Goal: Understand process/instructions: Learn how to perform a task or action

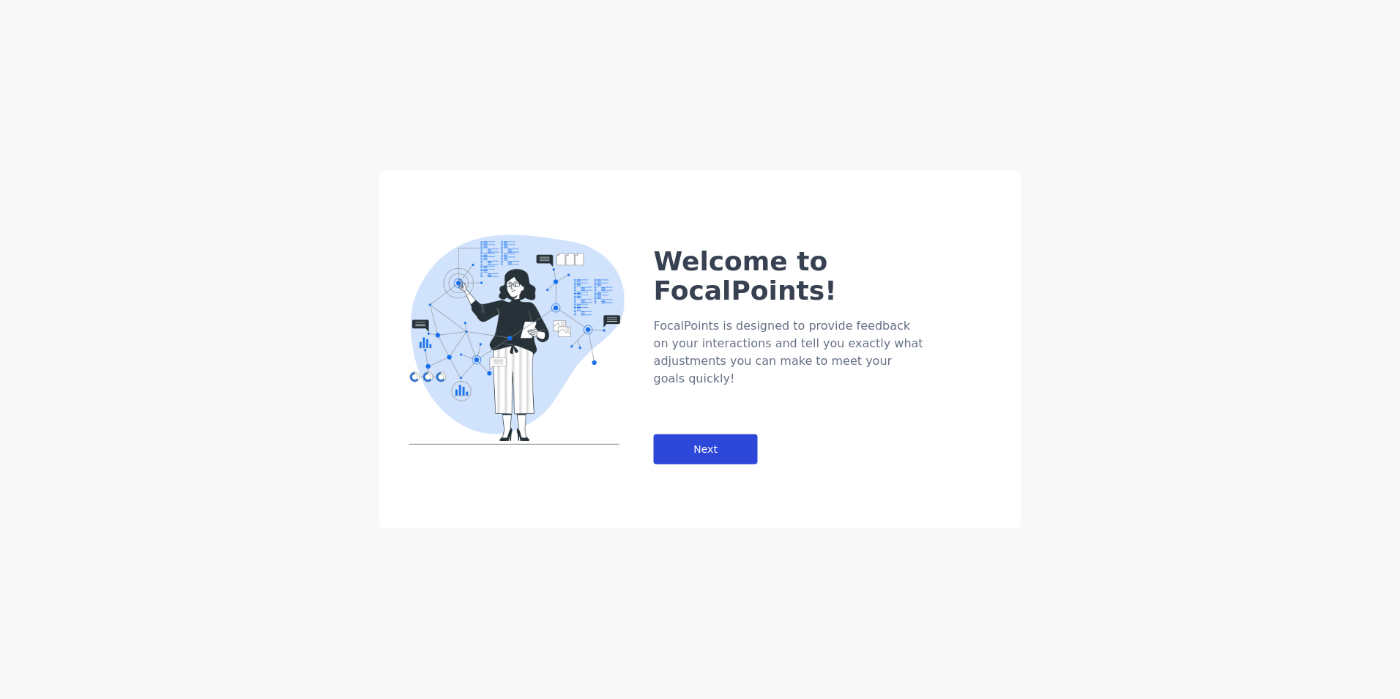
click at [723, 434] on div "Next" at bounding box center [706, 449] width 104 height 30
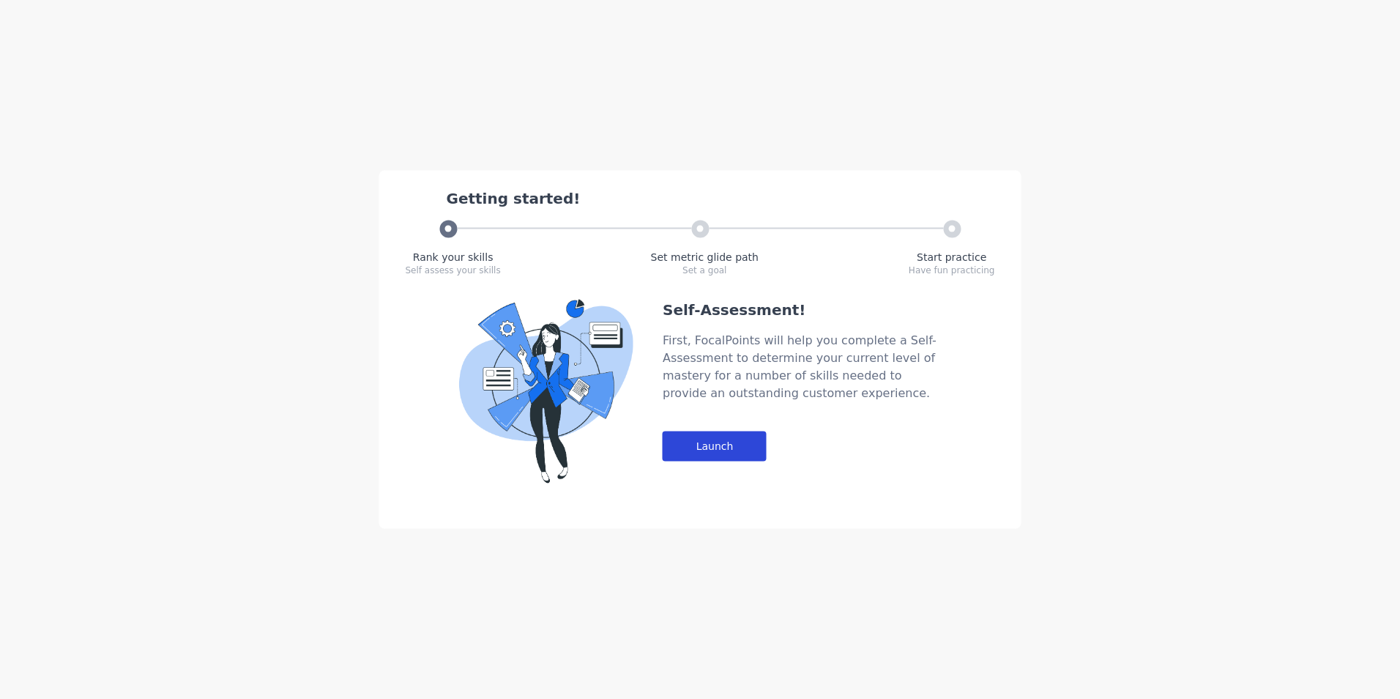
click at [702, 457] on div "Launch" at bounding box center [715, 446] width 104 height 30
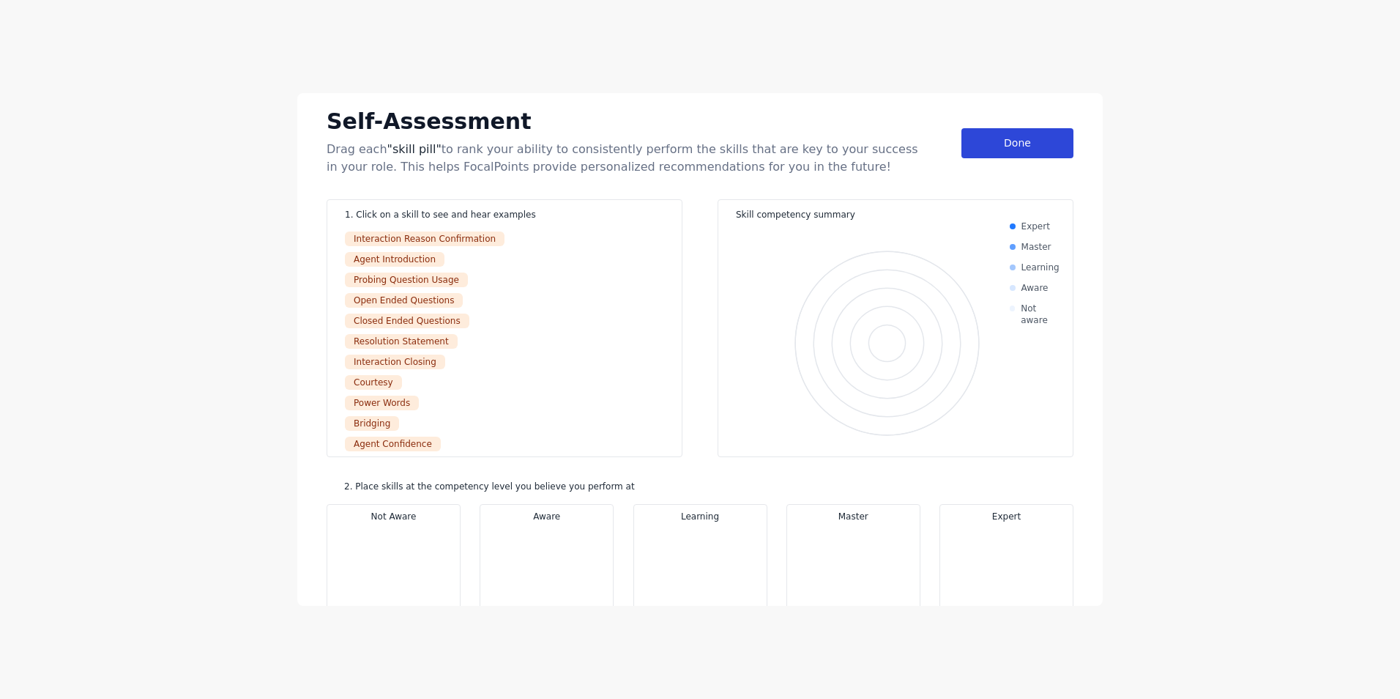
click at [996, 142] on div "Done" at bounding box center [1017, 143] width 112 height 30
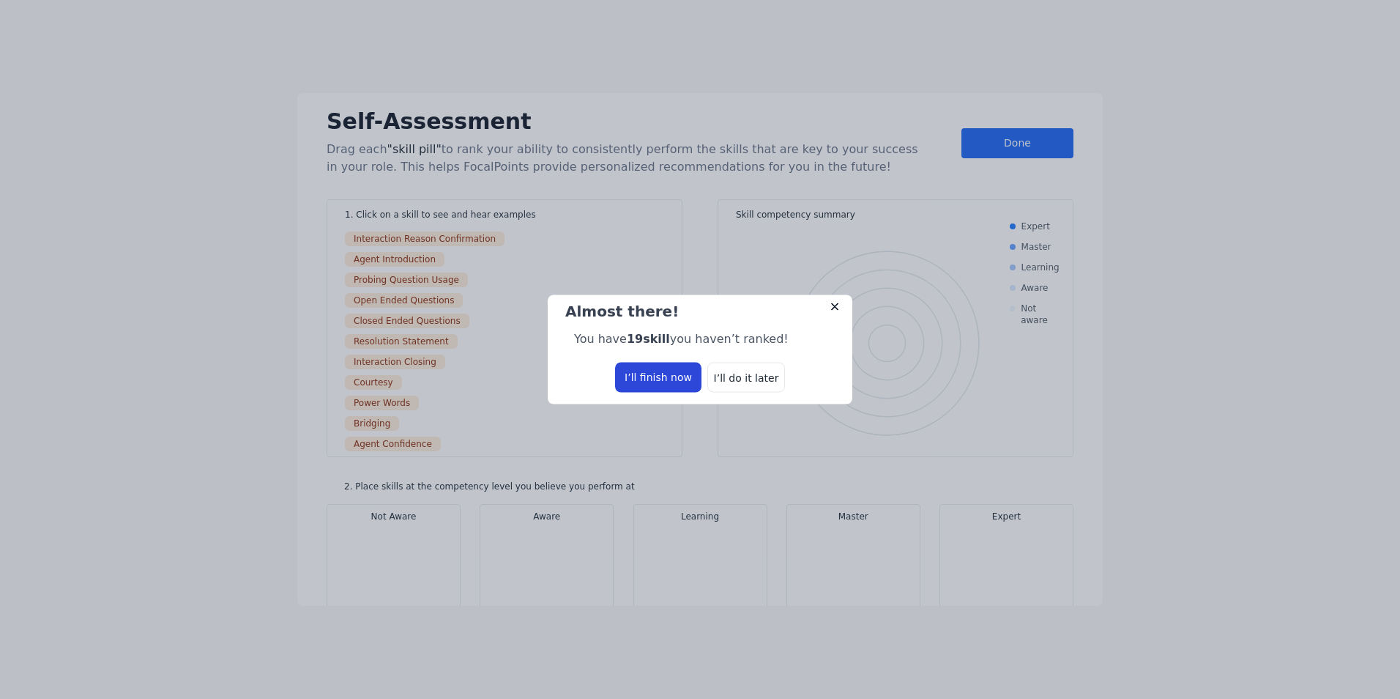
click at [676, 380] on div "I’ll finish now" at bounding box center [658, 377] width 86 height 30
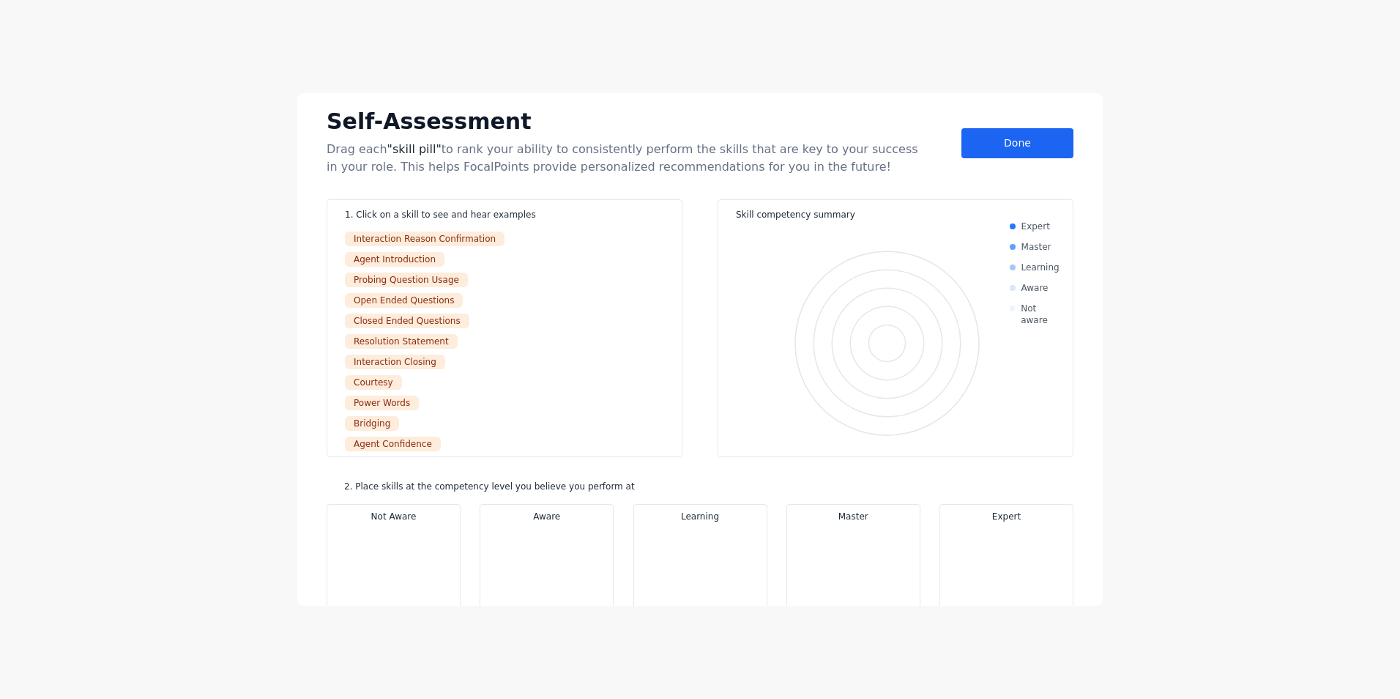
drag, startPoint x: 372, startPoint y: 189, endPoint x: 373, endPoint y: 198, distance: 9.6
click at [373, 195] on div "Self-Assessment Drag each "skill pill" to rank your ability to consistently per…" at bounding box center [699, 349] width 805 height 513
click at [379, 234] on div "Interaction Reason Confirmation" at bounding box center [425, 238] width 160 height 15
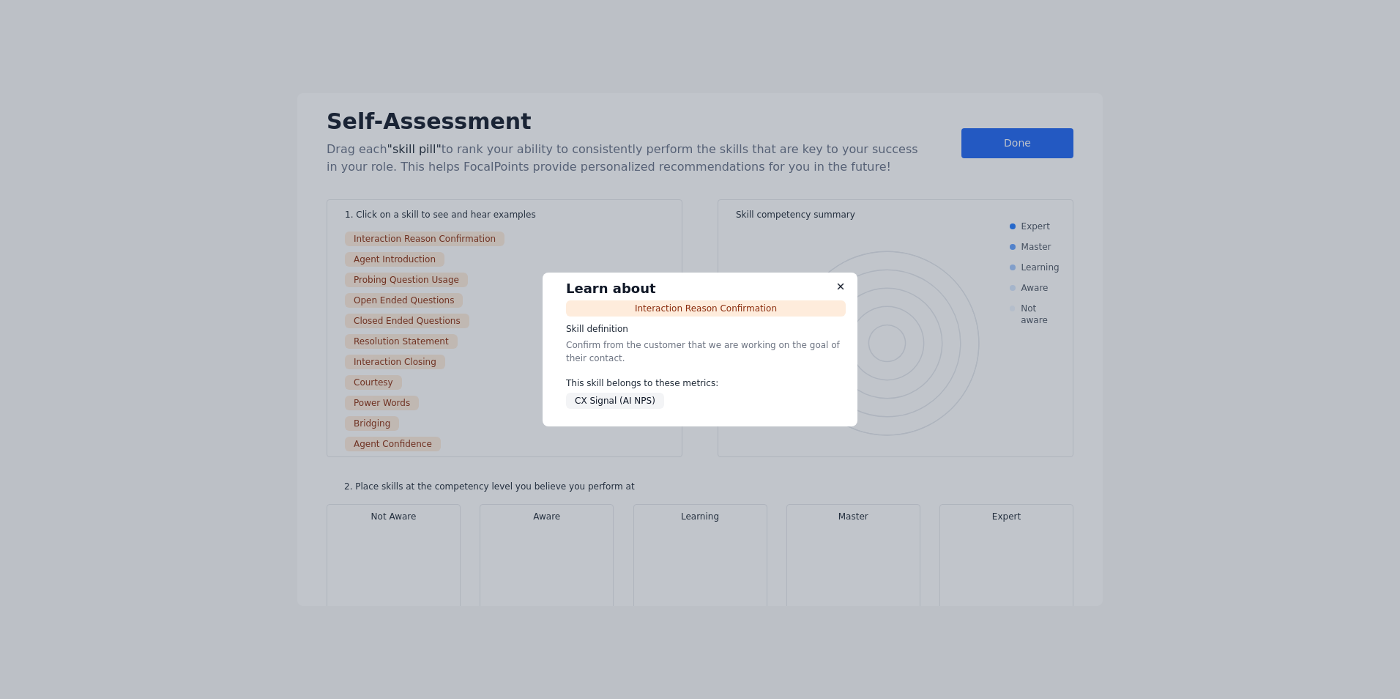
click at [644, 386] on div "This skill belongs to these metrics:" at bounding box center [706, 382] width 280 height 13
click at [834, 284] on div "Learn about" at bounding box center [706, 288] width 280 height 21
click at [841, 283] on img at bounding box center [840, 286] width 10 height 10
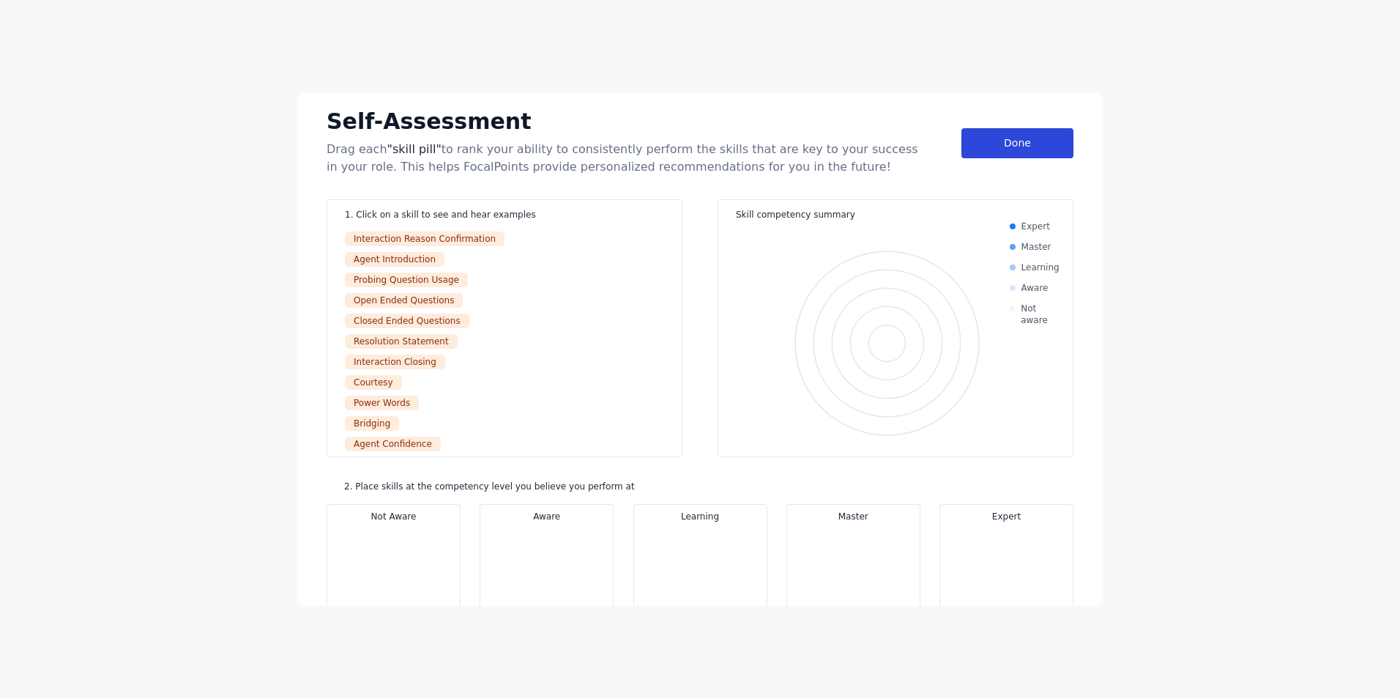
click at [997, 144] on div "Done" at bounding box center [1017, 143] width 112 height 30
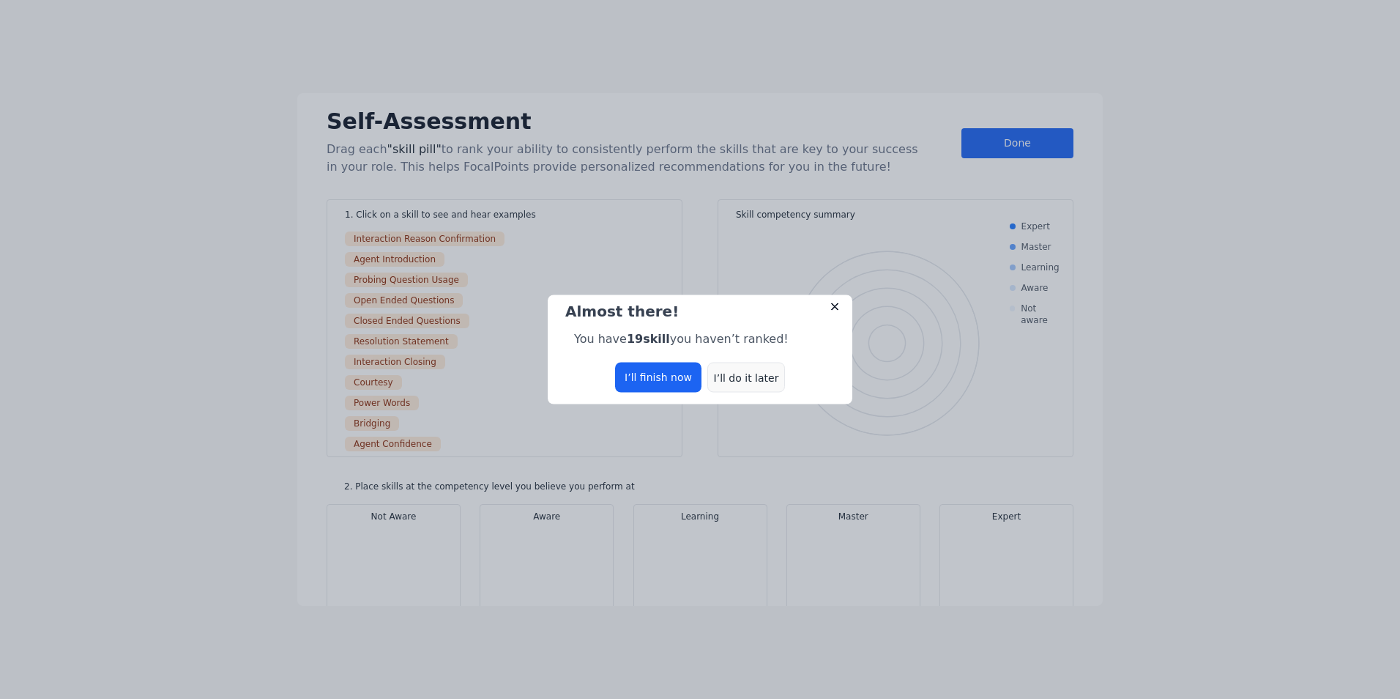
click at [749, 380] on div "I’ll do it later" at bounding box center [746, 377] width 78 height 30
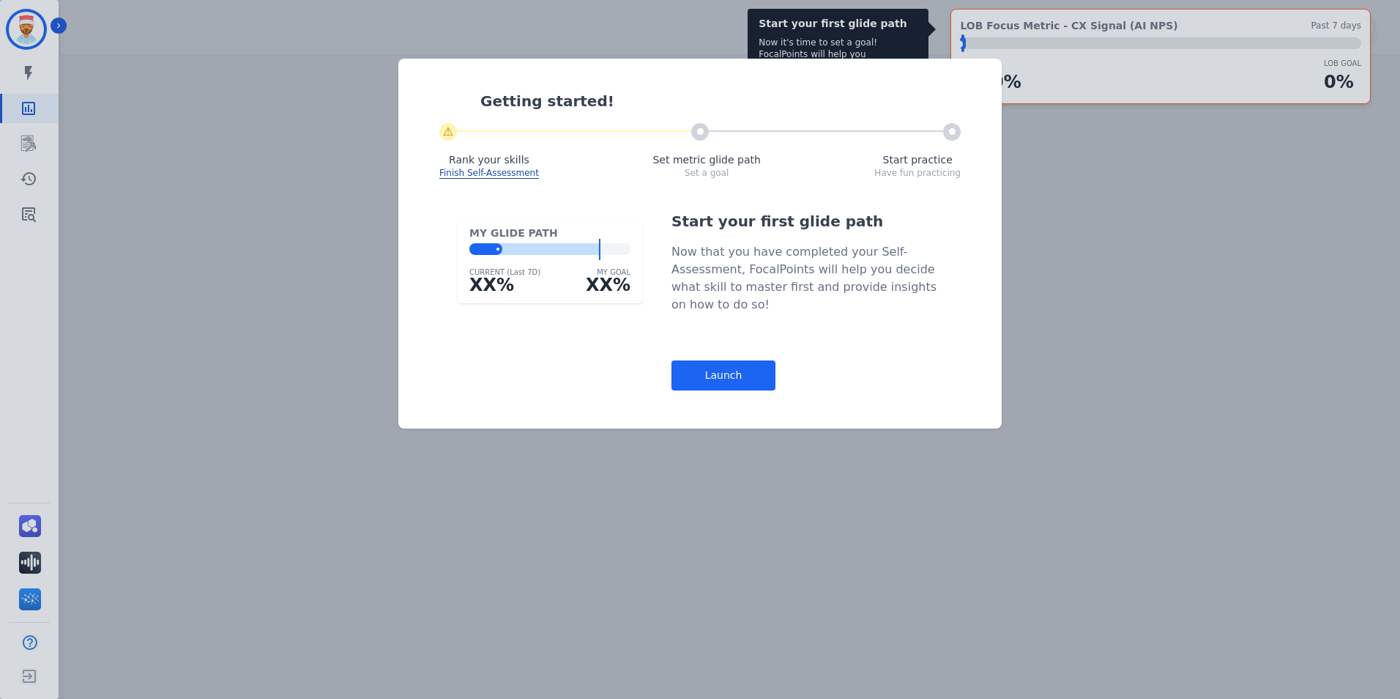
click at [756, 379] on div "Launch" at bounding box center [723, 375] width 104 height 30
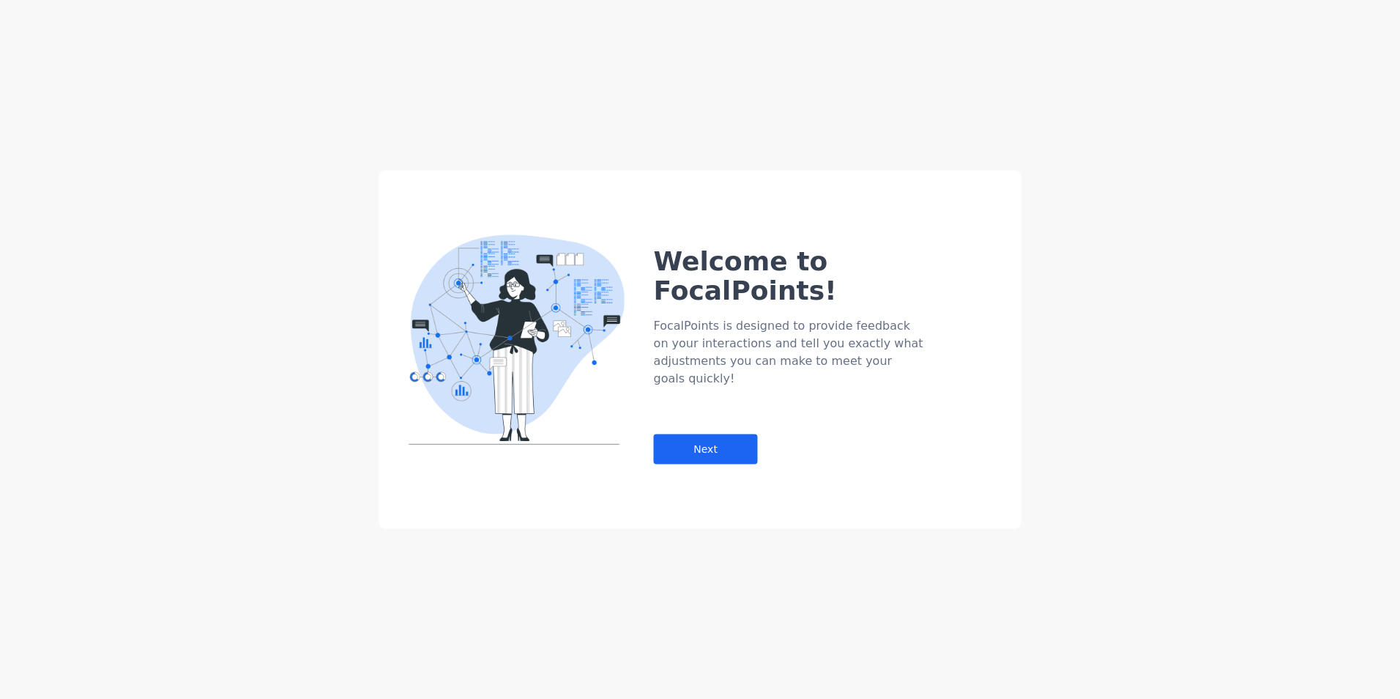
click at [706, 401] on main "Welcome to FocalPoints! FocalPoints is designed to provide feedback on your int…" at bounding box center [700, 297] width 1400 height 594
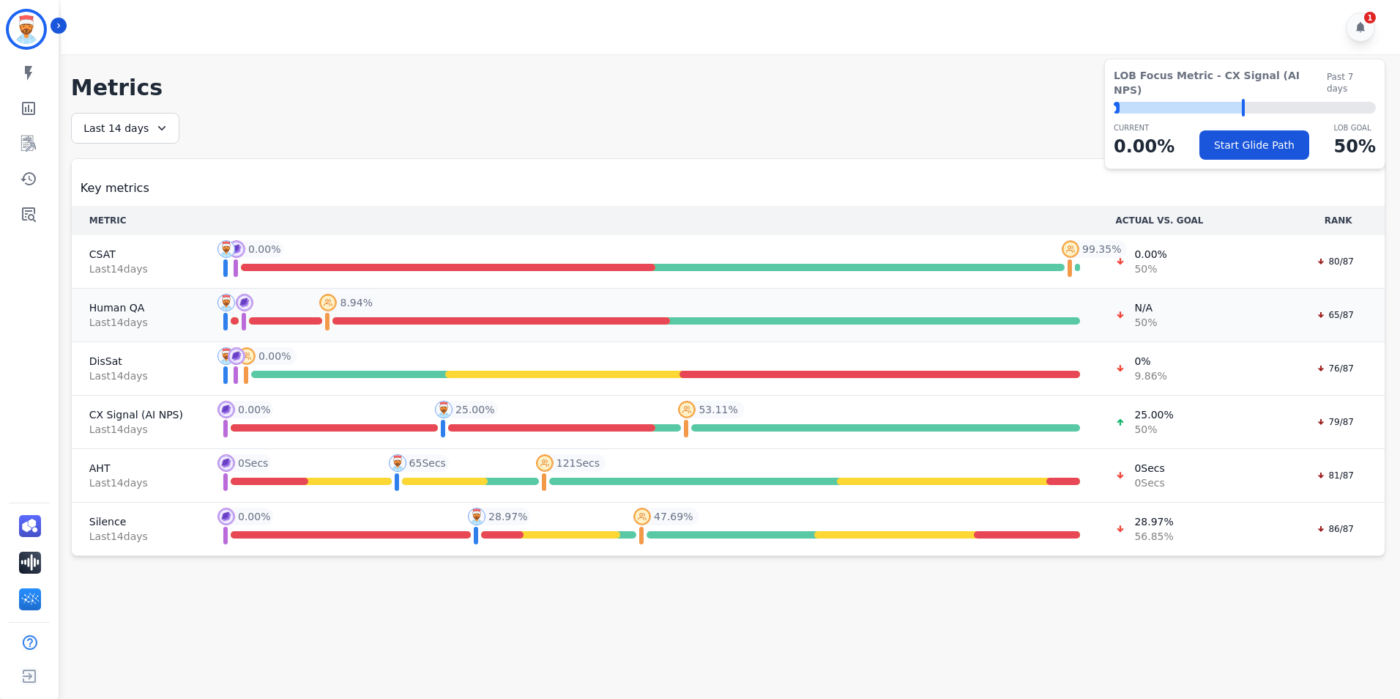
click at [110, 311] on span "Human QA" at bounding box center [137, 307] width 96 height 15
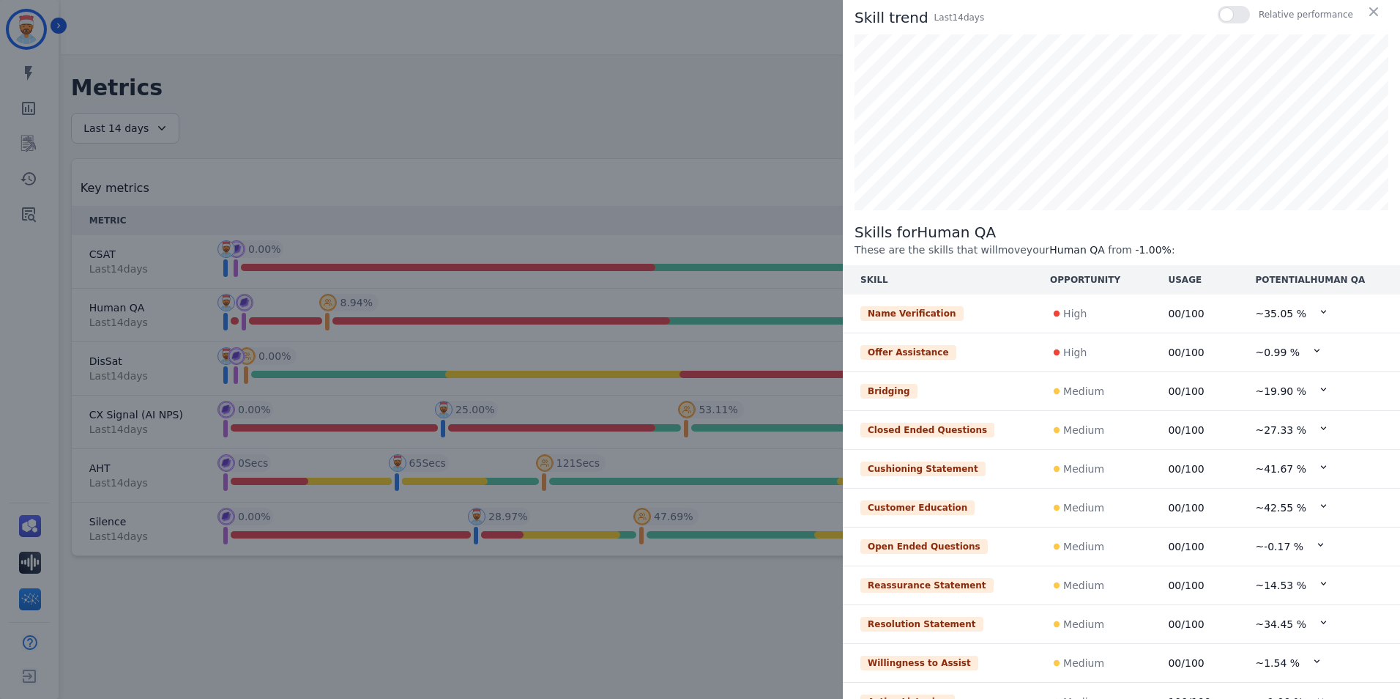
click at [1374, 10] on button "button" at bounding box center [1373, 11] width 23 height 23
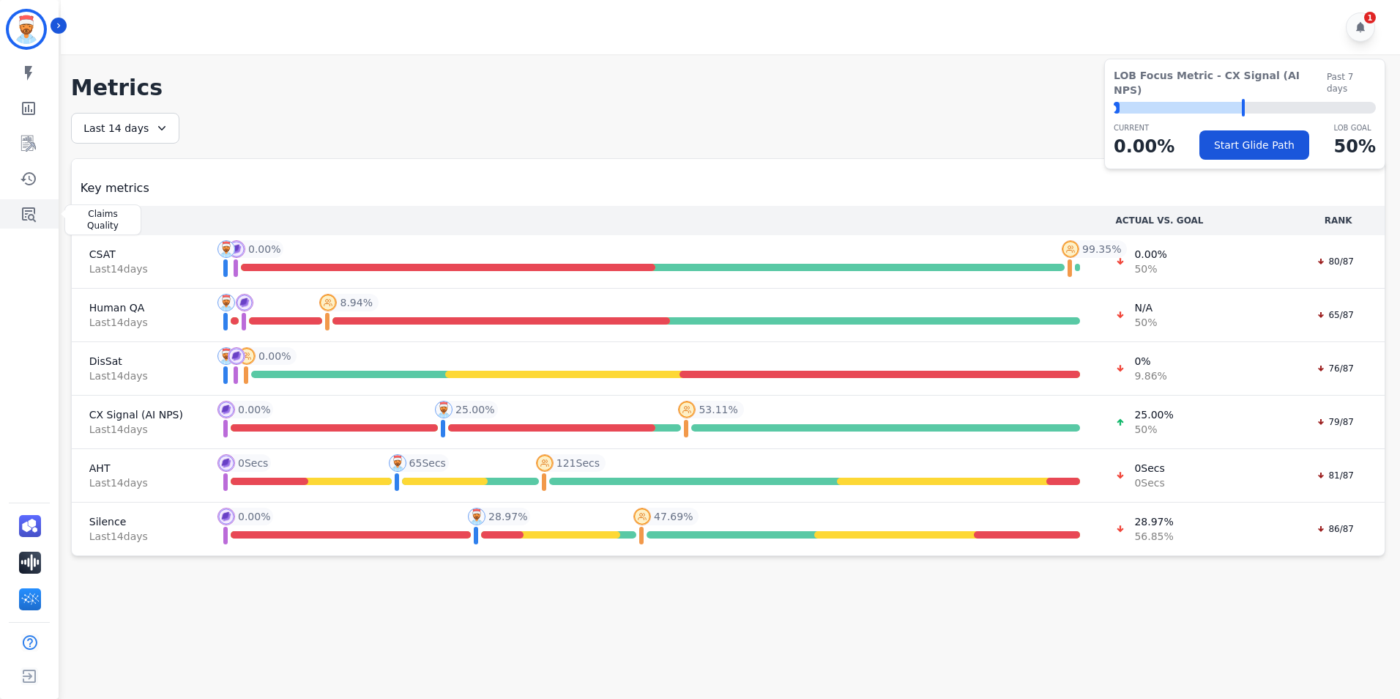
click at [27, 219] on icon "Sidebar" at bounding box center [29, 214] width 18 height 18
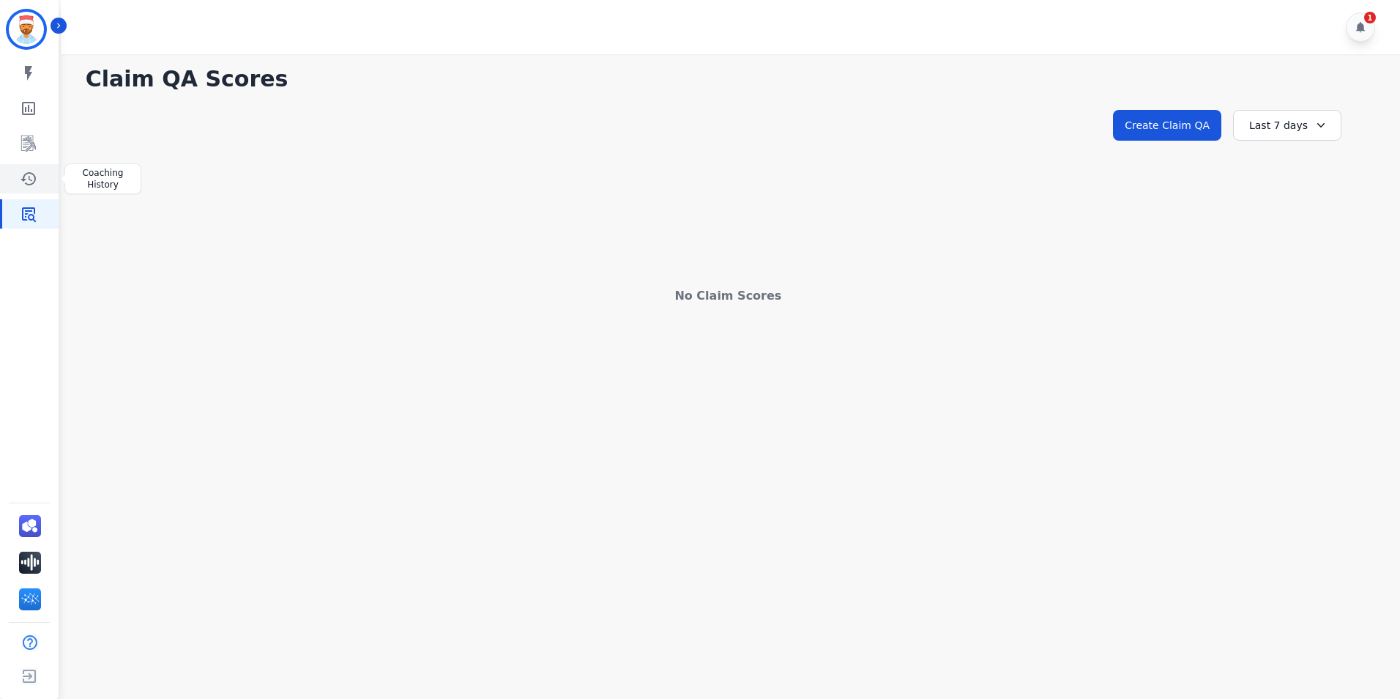
click at [26, 190] on link "Sidebar" at bounding box center [30, 178] width 56 height 29
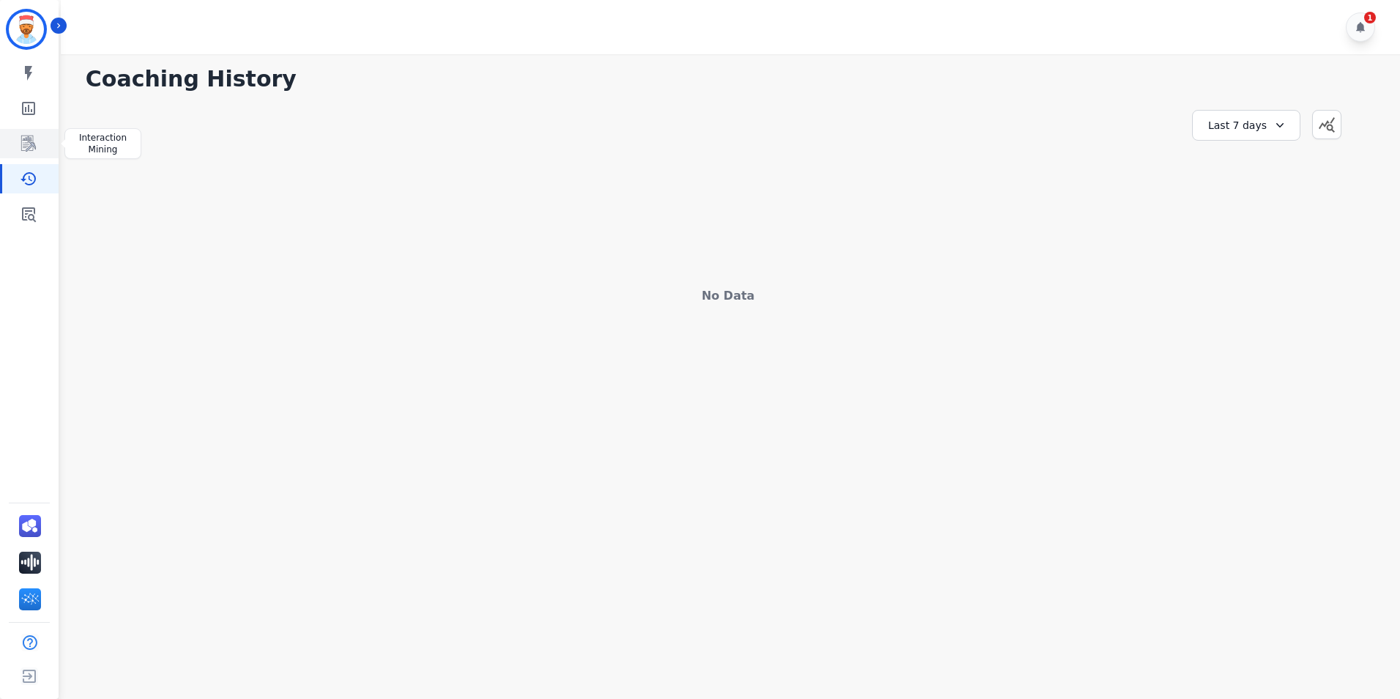
click at [34, 151] on icon "Sidebar" at bounding box center [29, 144] width 18 height 18
